Goal: Find specific page/section: Find specific page/section

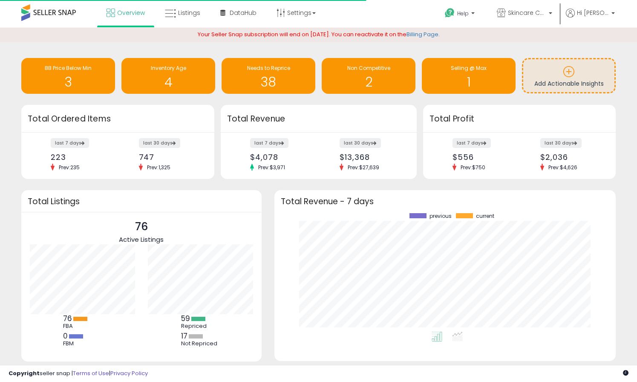
scroll to position [119, 325]
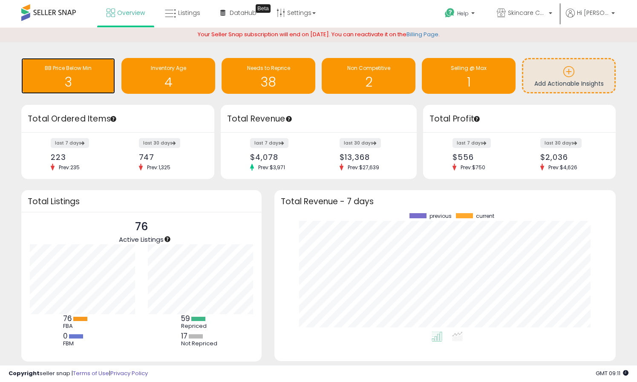
click at [77, 90] on div "BB Price Below Min 3" at bounding box center [68, 76] width 94 height 36
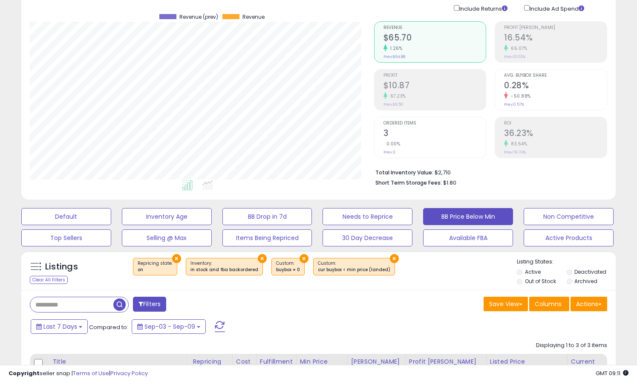
scroll to position [91, 0]
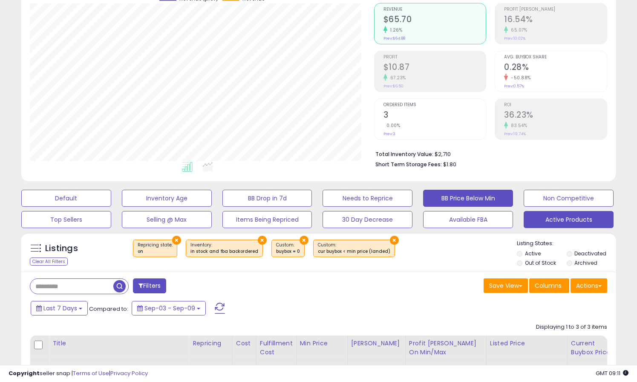
click at [535, 223] on button "Active Products" at bounding box center [569, 219] width 90 height 17
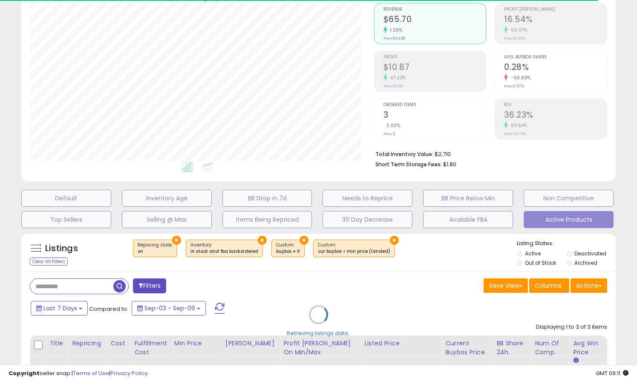
select select "**"
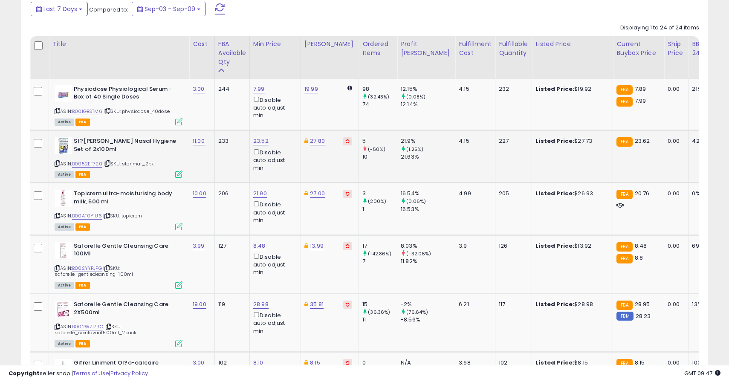
scroll to position [389, 0]
